Goal: Task Accomplishment & Management: Complete application form

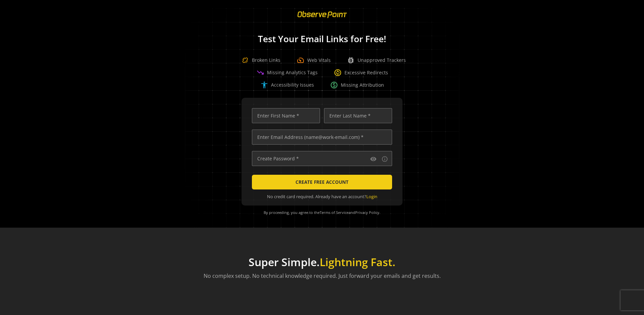
scroll to position [0, 2133]
click at [320, 137] on input "text" at bounding box center [322, 137] width 140 height 15
type input "qatest+01961150-c66e-70cb-b5f0-c15d2ee3146a-89536@observepoint.com"
click at [284, 116] on input "text" at bounding box center [286, 115] width 68 height 15
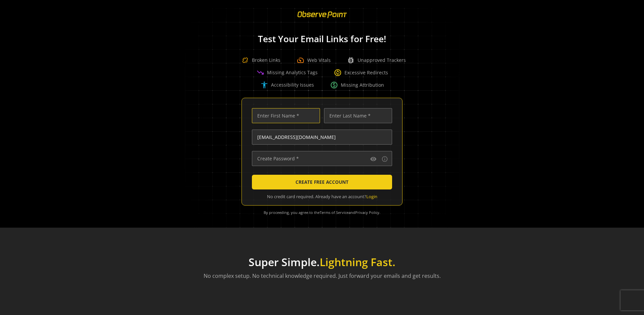
scroll to position [0, 0]
type input "Test"
click at [356, 116] on input "text" at bounding box center [358, 115] width 68 height 15
type input "Test"
click at [320, 159] on input "text" at bounding box center [322, 158] width 140 height 15
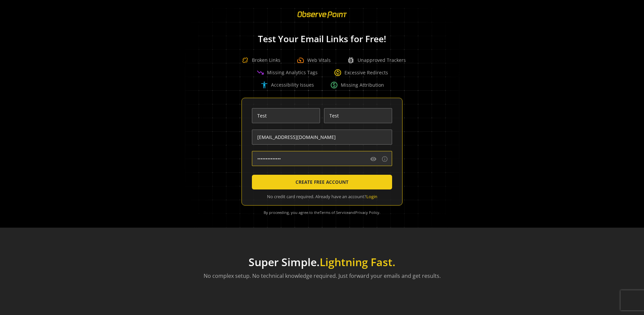
type input "••••••••••••••"
click at [320, 182] on span "CREATE FREE ACCOUNT" at bounding box center [321, 182] width 53 height 12
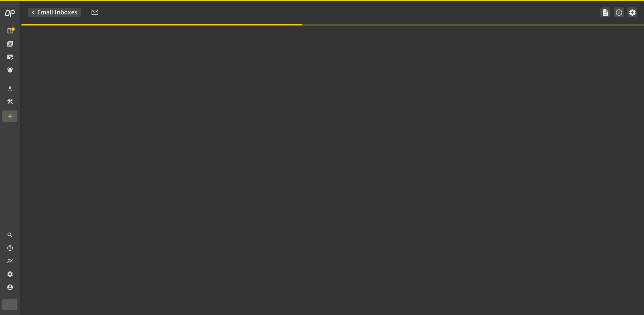
type textarea "Welcome to ObservePoint! This is your default email inbox for testing."
